Goal: Navigation & Orientation: Understand site structure

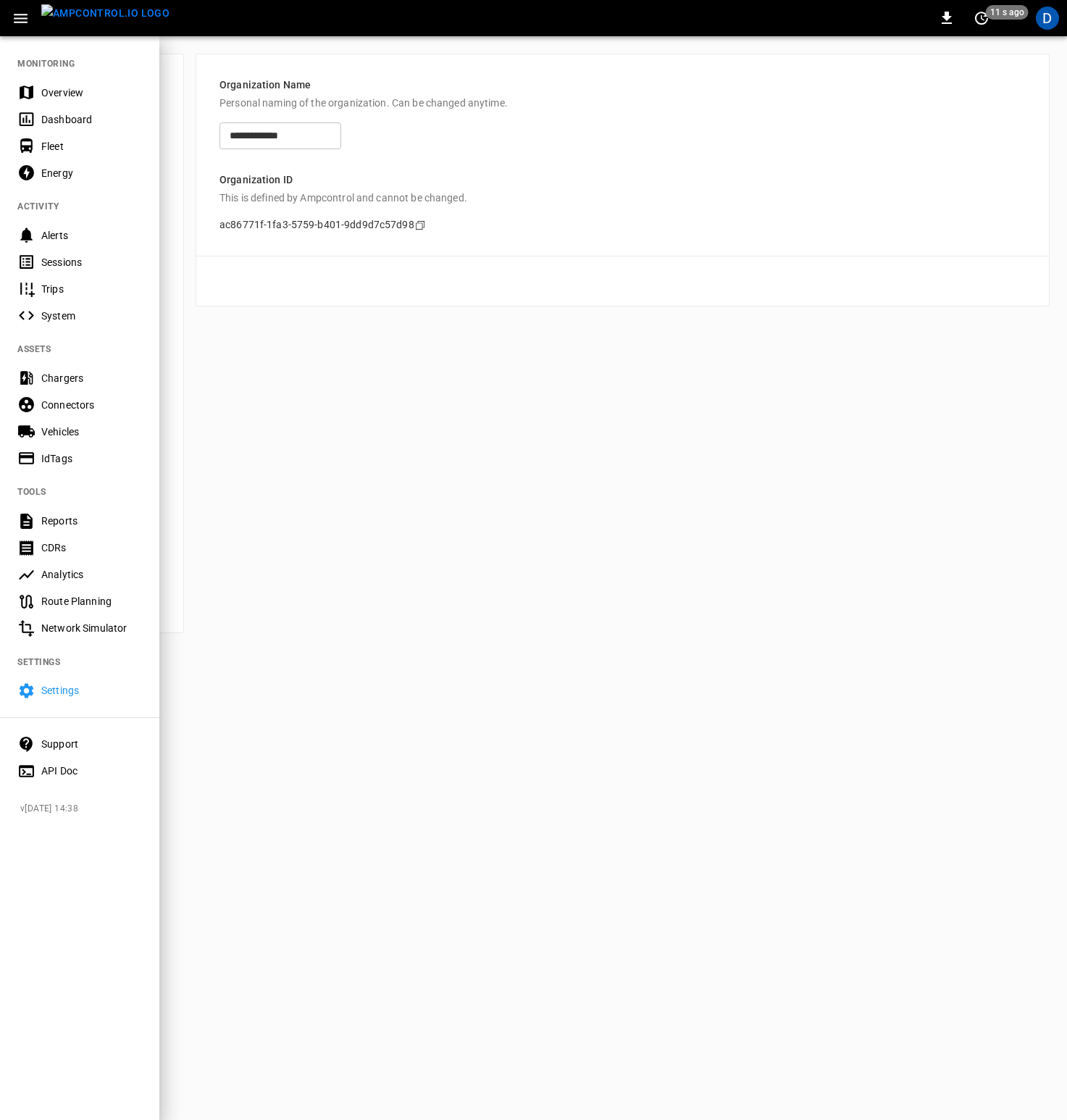
click at [59, 410] on div "Connectors" at bounding box center [91, 405] width 100 height 14
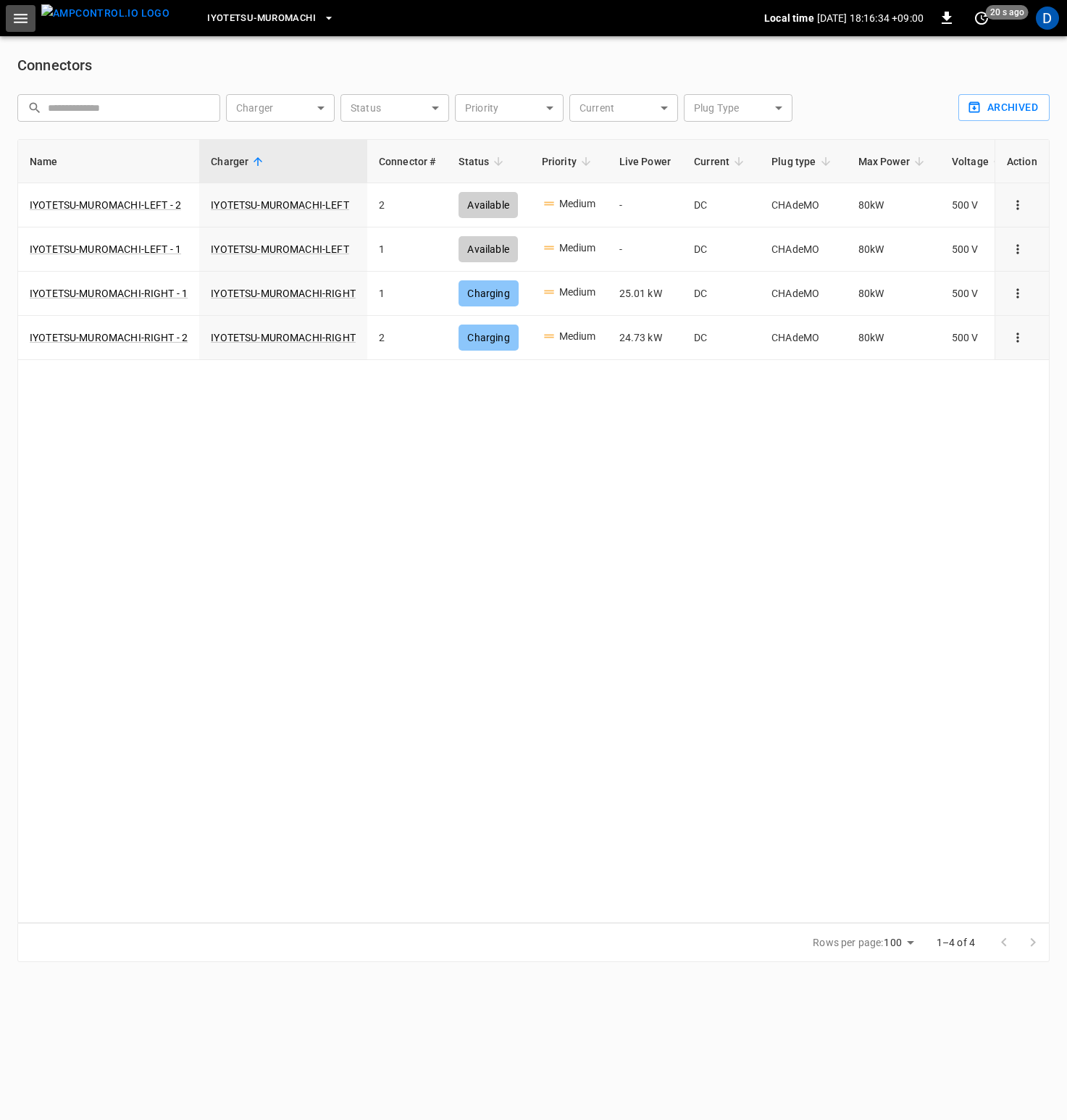
click at [21, 29] on button "button" at bounding box center [20, 19] width 29 height 27
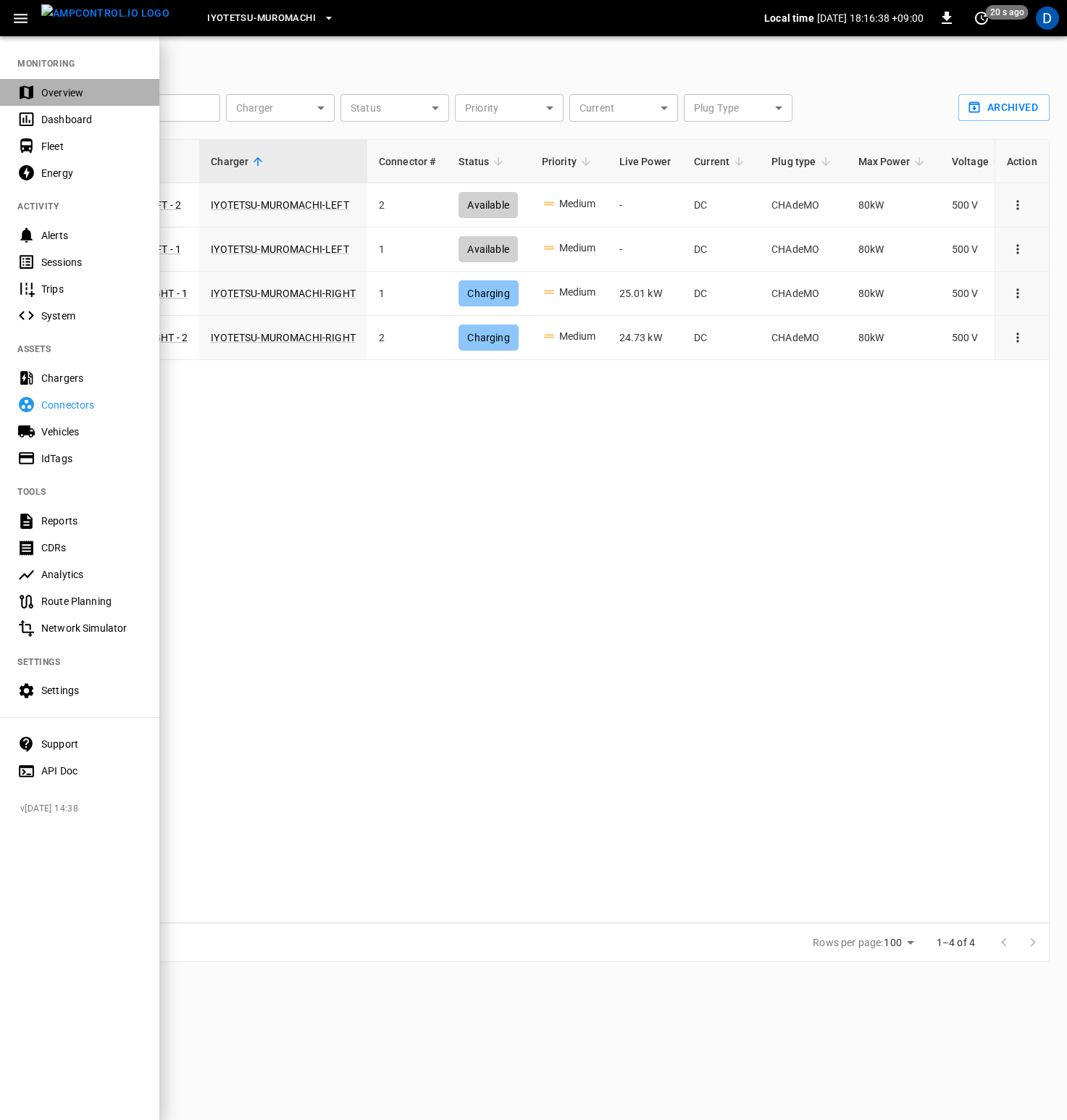
click at [69, 86] on div "Overview" at bounding box center [91, 92] width 100 height 14
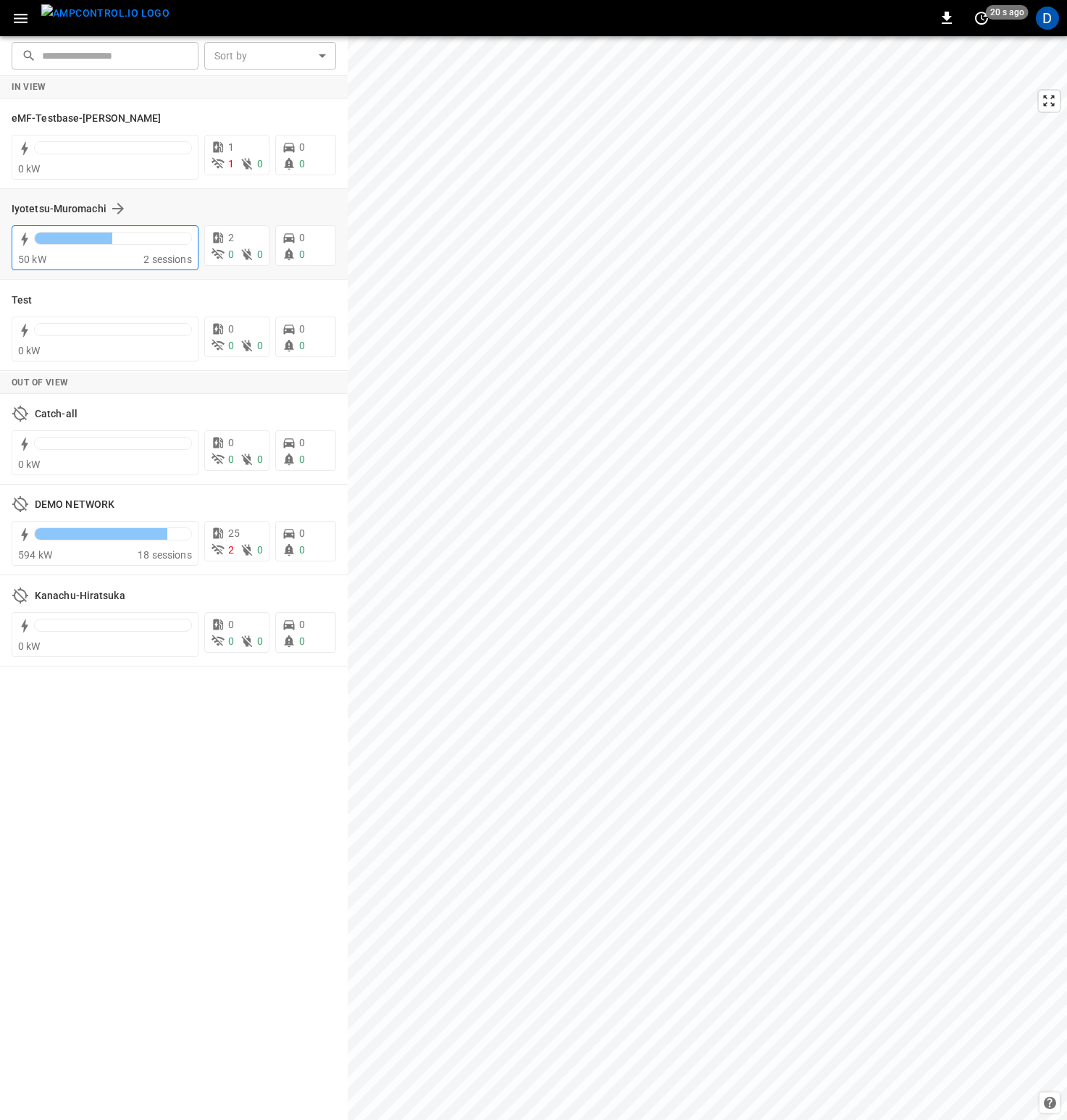
click at [119, 245] on div at bounding box center [112, 242] width 158 height 20
